Goal: Use online tool/utility: Utilize a website feature to perform a specific function

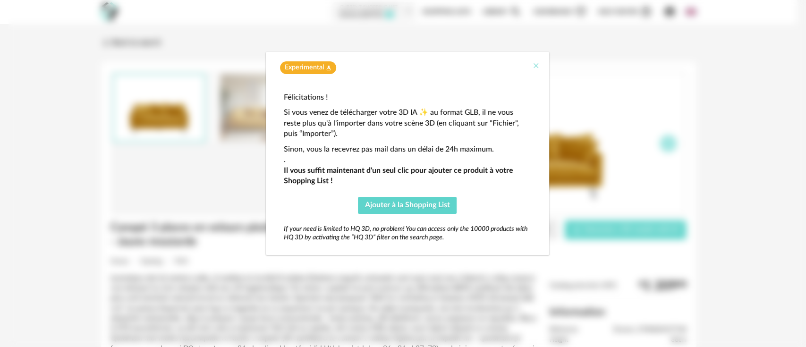
click at [536, 65] on icon "Close" at bounding box center [536, 66] width 8 height 8
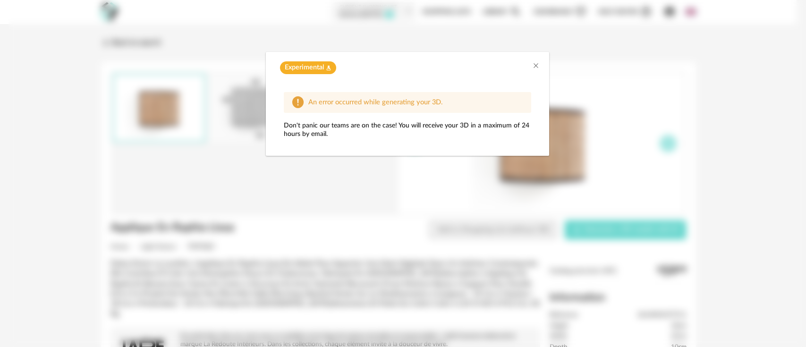
scroll to position [45, 0]
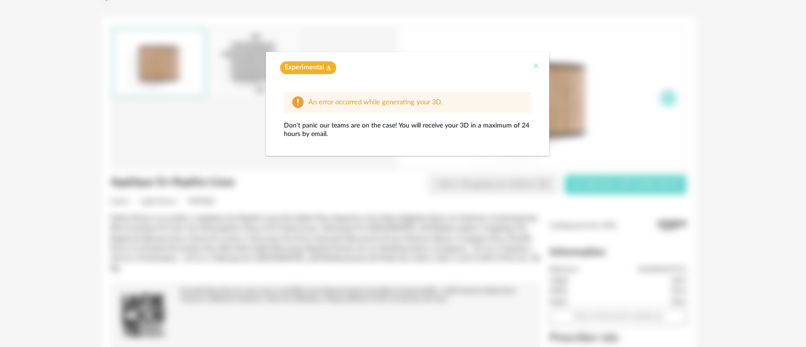
click at [537, 67] on icon "Close" at bounding box center [536, 66] width 8 height 8
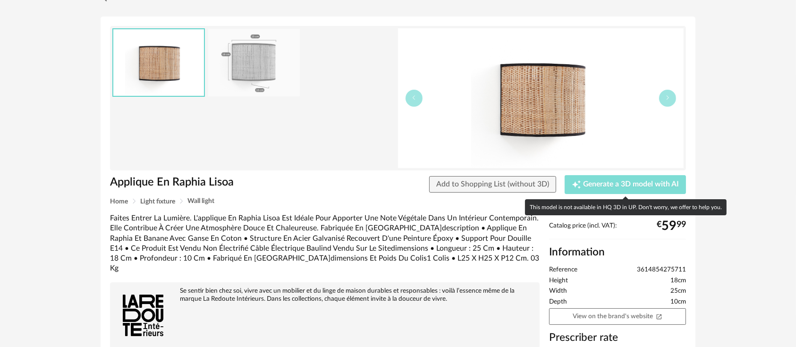
click at [583, 192] on button "Creation icon Generate a 3D model with AI" at bounding box center [625, 184] width 121 height 19
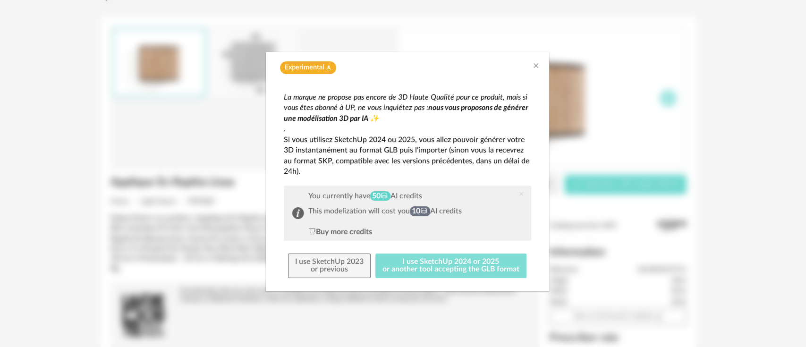
click at [473, 264] on button "I use SketchUp 2024 or 2025 or another tool accepting the GLB format" at bounding box center [450, 265] width 151 height 25
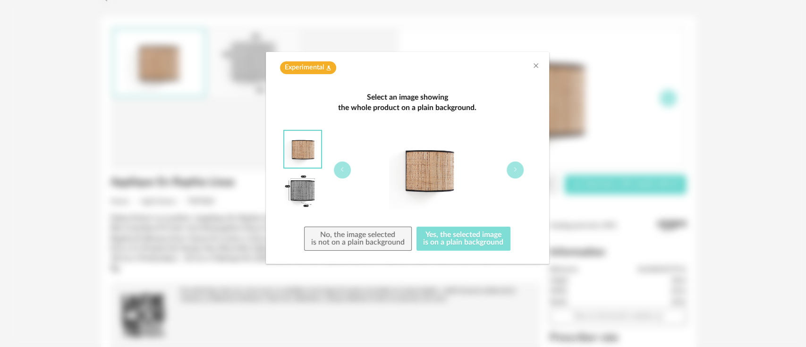
click at [446, 244] on button "Yes, the selected image is on a plain background" at bounding box center [463, 239] width 94 height 25
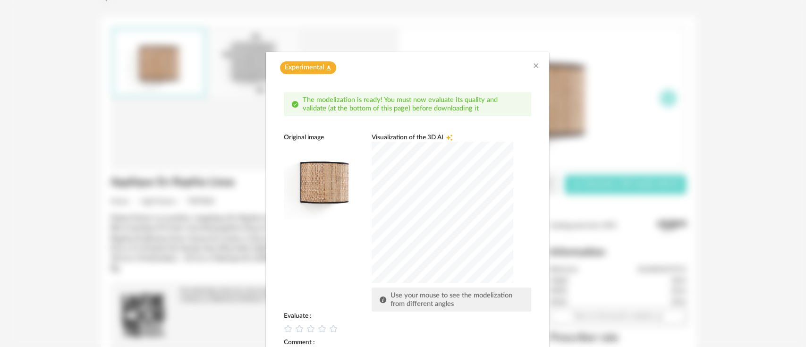
click at [415, 228] on div "dialog" at bounding box center [443, 213] width 142 height 142
click at [295, 330] on icon "dialog" at bounding box center [299, 329] width 10 height 10
click at [307, 284] on div "Original image Visualization of the 3D AI Creation icon Use your mouse to see t…" at bounding box center [407, 222] width 247 height 178
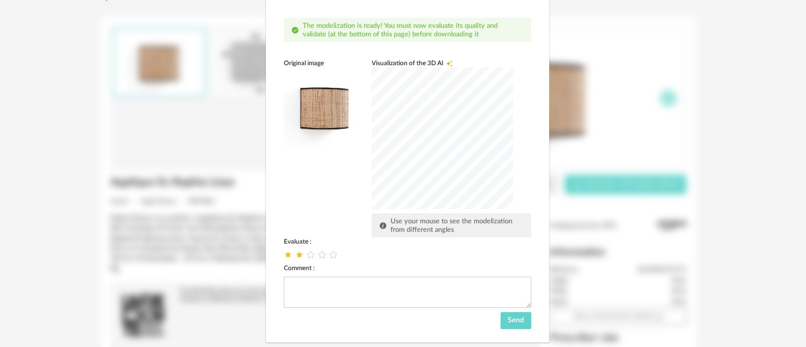
scroll to position [93, 0]
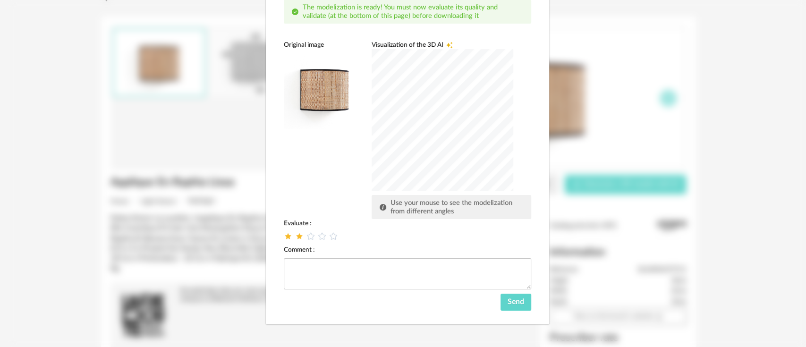
click at [284, 241] on div "dialog" at bounding box center [407, 236] width 247 height 9
click at [287, 240] on icon "dialog" at bounding box center [288, 236] width 8 height 8
click at [302, 270] on textarea "dialog" at bounding box center [407, 273] width 247 height 31
type textarea "**********"
click at [508, 300] on span "Send" at bounding box center [515, 302] width 17 height 8
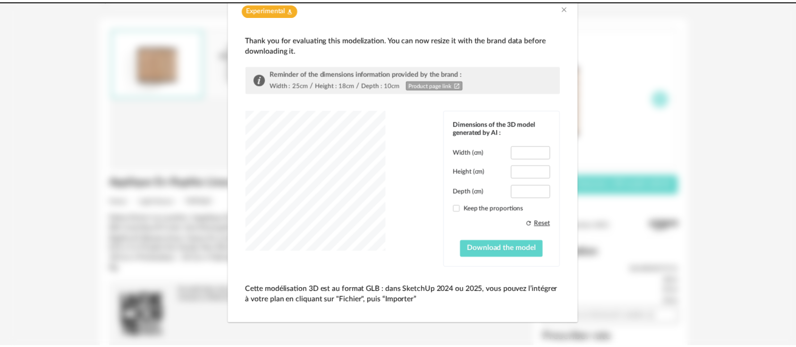
scroll to position [42, 0]
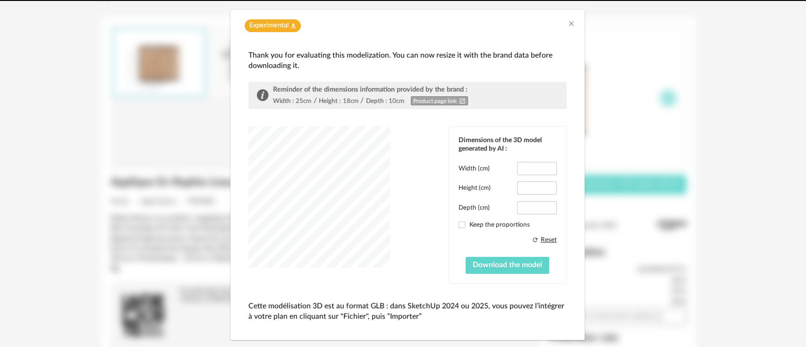
type input "****"
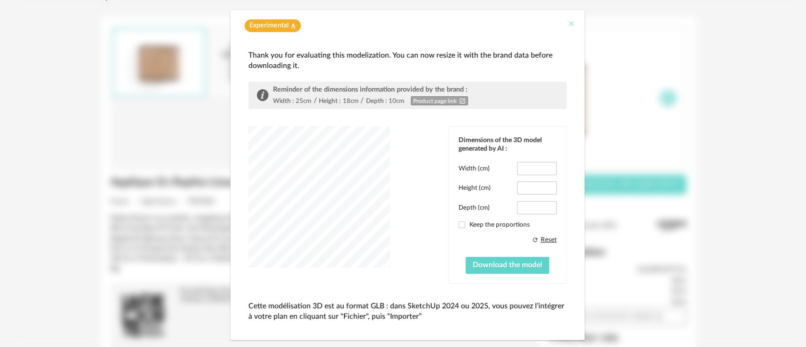
click at [567, 20] on icon "Close" at bounding box center [571, 24] width 8 height 8
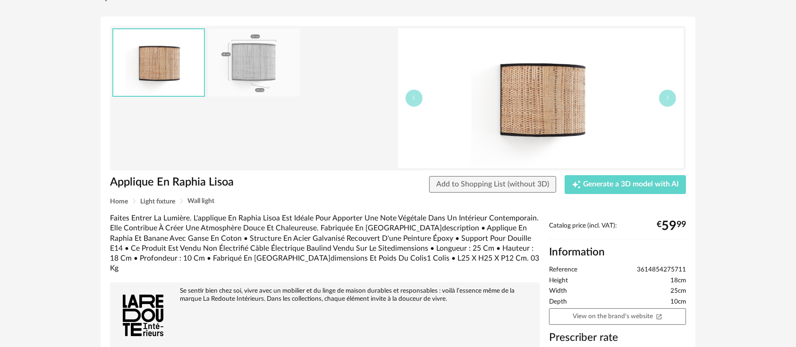
click at [529, 108] on img at bounding box center [541, 98] width 286 height 140
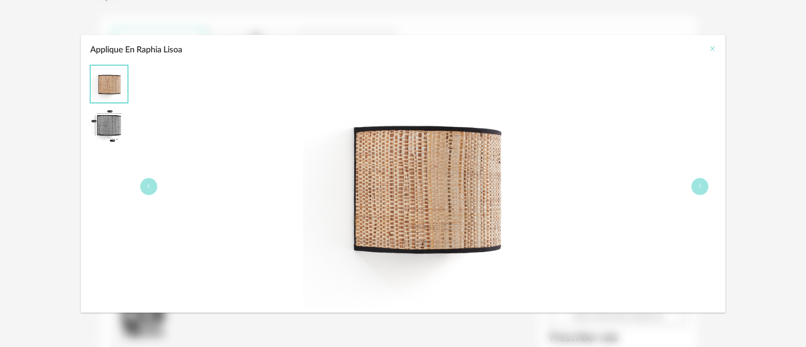
click at [708, 49] on icon "Close" at bounding box center [712, 49] width 8 height 8
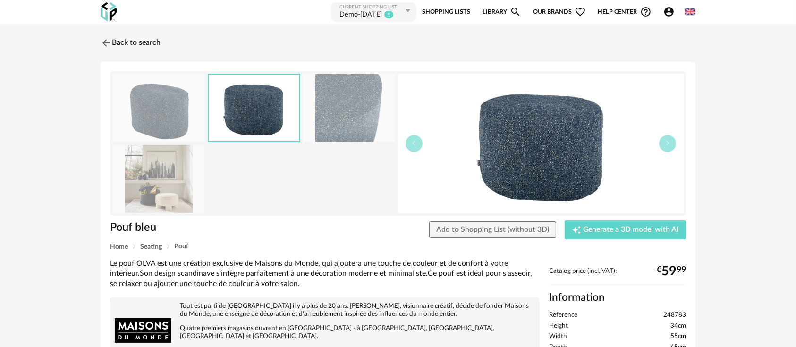
click at [670, 12] on icon "Account Circle icon" at bounding box center [668, 11] width 11 height 11
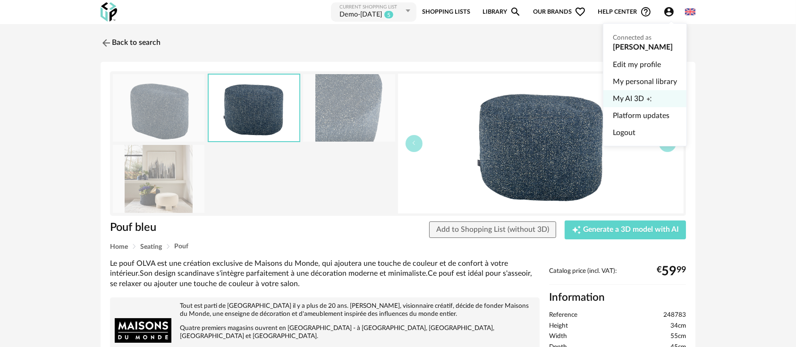
click at [631, 99] on span "My AI 3D" at bounding box center [628, 98] width 31 height 17
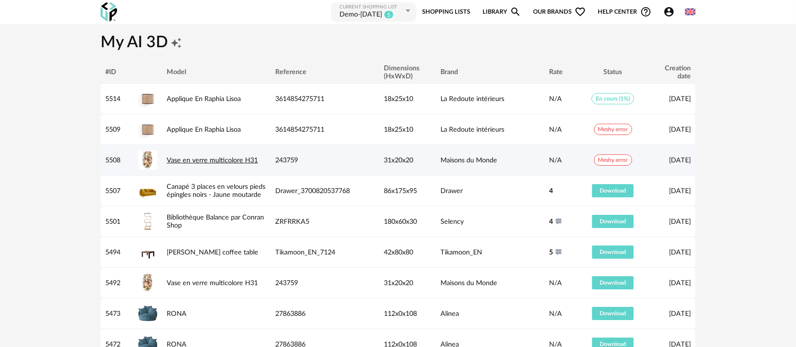
click at [242, 157] on link "Vase en verre multicolore H31" at bounding box center [212, 160] width 91 height 7
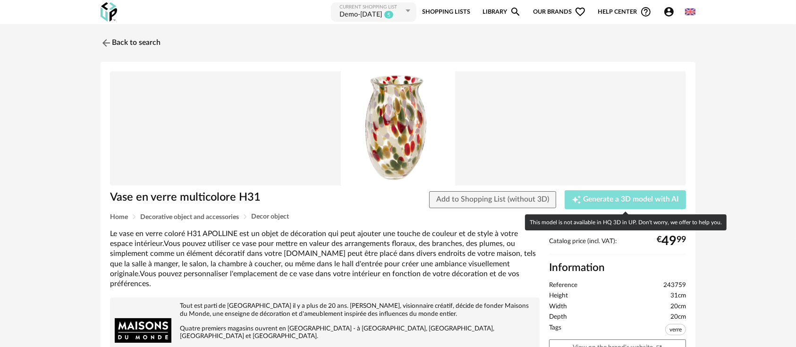
click at [624, 199] on span "Generate a 3D model with AI" at bounding box center [631, 200] width 96 height 8
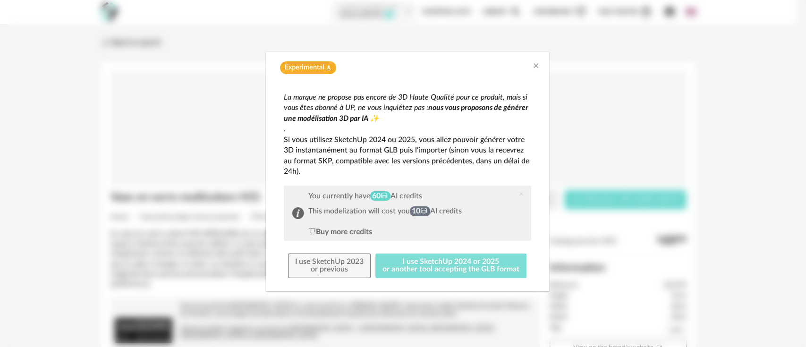
click at [435, 270] on button "I use SketchUp 2024 or 2025 or another tool accepting the GLB format" at bounding box center [450, 265] width 151 height 25
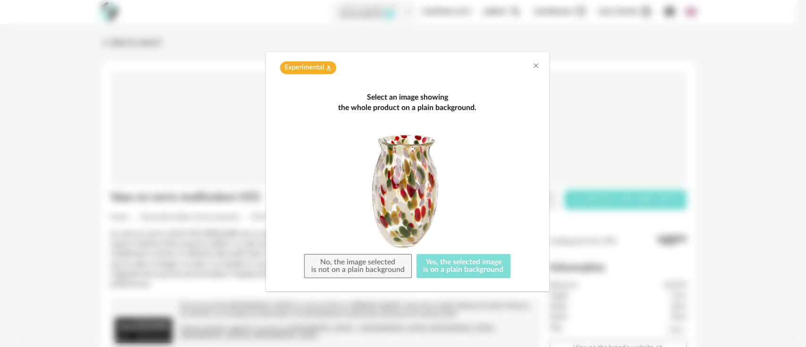
click at [453, 260] on button "Yes, the selected image is on a plain background" at bounding box center [463, 266] width 94 height 25
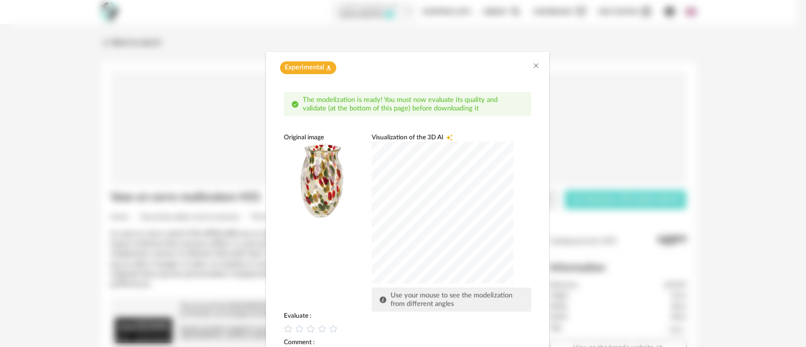
click at [385, 233] on div "dialog" at bounding box center [443, 213] width 142 height 142
click at [317, 328] on icon "dialog" at bounding box center [322, 329] width 10 height 10
click at [342, 237] on div "Original image Visualization of the 3D AI Creation icon Use your mouse to see t…" at bounding box center [407, 222] width 247 height 178
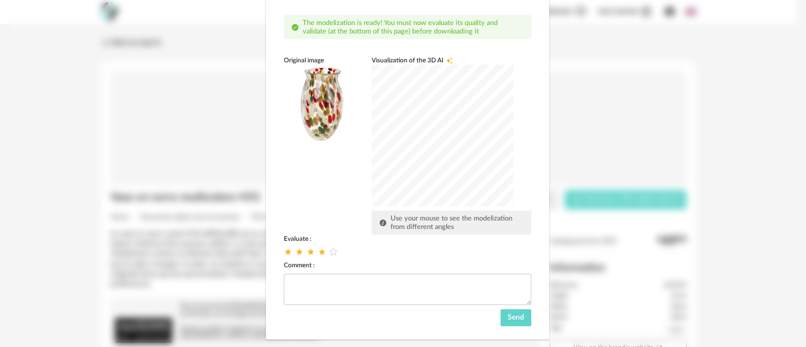
scroll to position [93, 0]
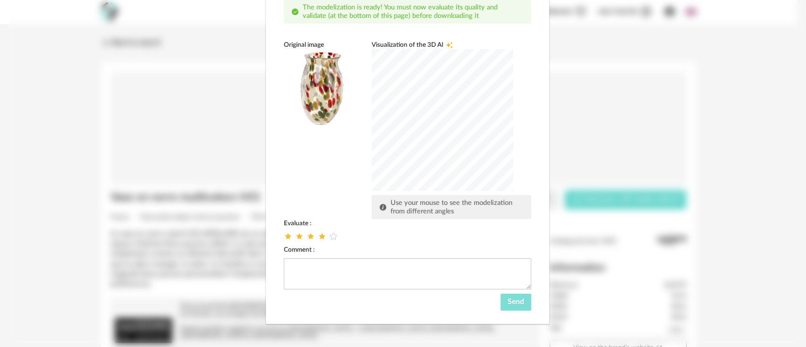
click at [506, 307] on button "Send" at bounding box center [515, 302] width 31 height 17
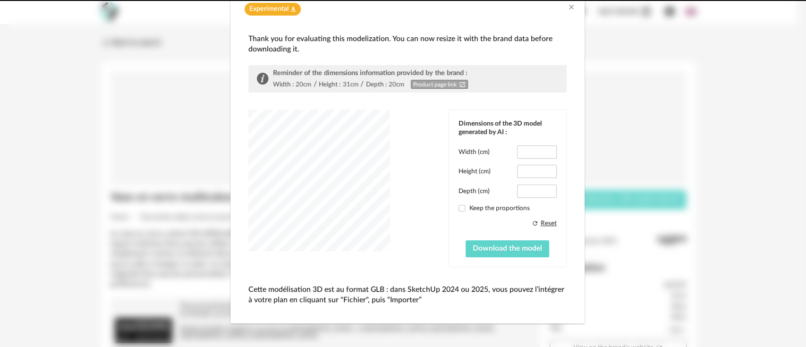
scroll to position [42, 0]
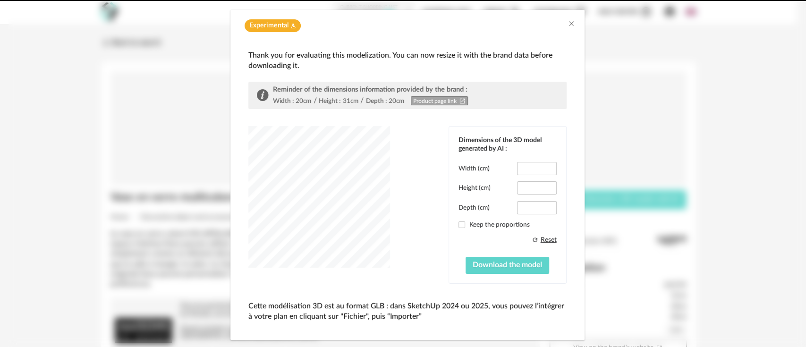
type input "****"
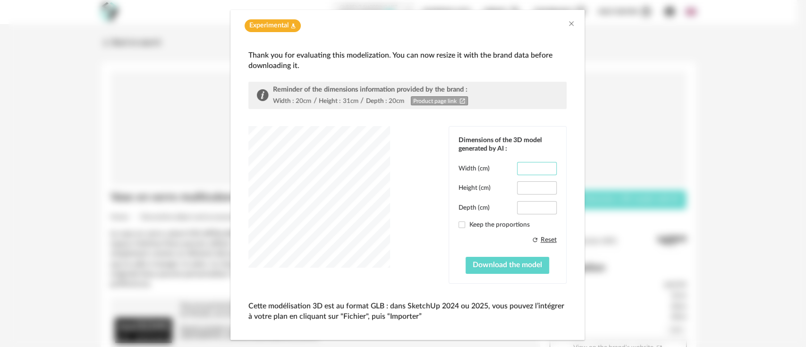
drag, startPoint x: 533, startPoint y: 170, endPoint x: 517, endPoint y: 168, distance: 16.2
click at [517, 168] on input "****" at bounding box center [536, 168] width 39 height 13
type input "**"
drag, startPoint x: 536, startPoint y: 201, endPoint x: 519, endPoint y: 205, distance: 17.5
click at [519, 205] on input "****" at bounding box center [536, 207] width 39 height 13
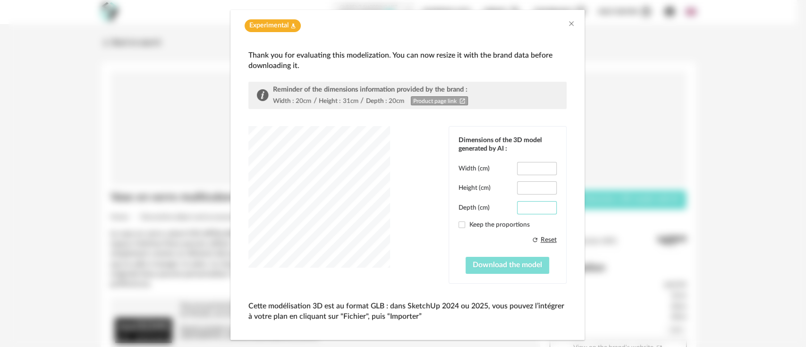
type input "**"
click at [496, 269] on button "Download the model" at bounding box center [507, 265] width 84 height 17
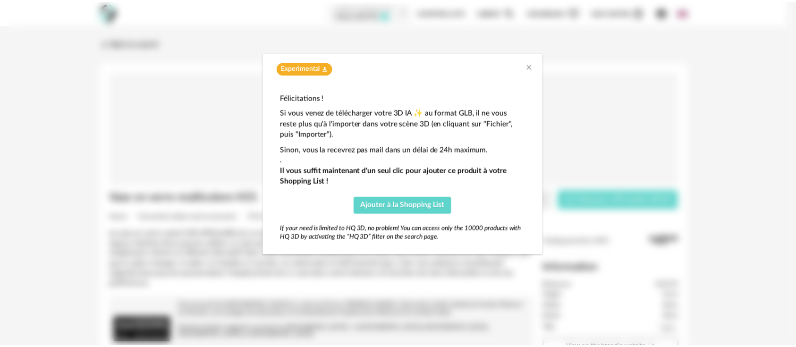
scroll to position [0, 0]
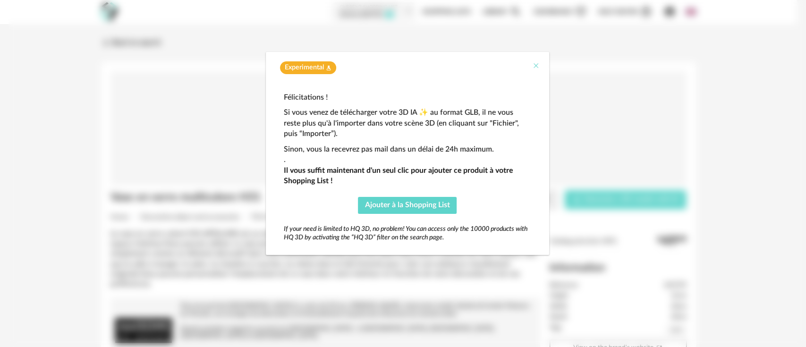
click at [536, 65] on icon "Close" at bounding box center [536, 66] width 8 height 8
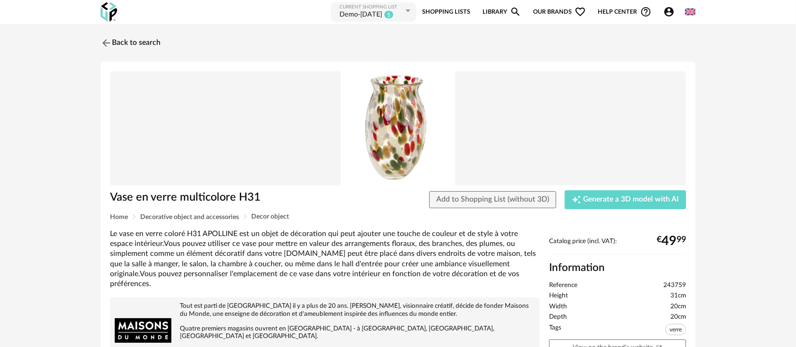
click at [277, 211] on div "Vase en verre multicolore H31" at bounding box center [227, 201] width 244 height 23
